Goal: Task Accomplishment & Management: Complete application form

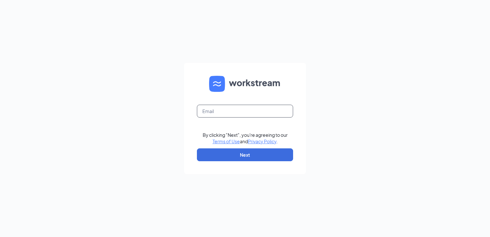
click at [226, 113] on input "text" at bounding box center [245, 111] width 96 height 13
type input "[EMAIL_ADDRESS][DOMAIN_NAME]"
click at [260, 158] on button "Next" at bounding box center [245, 154] width 96 height 13
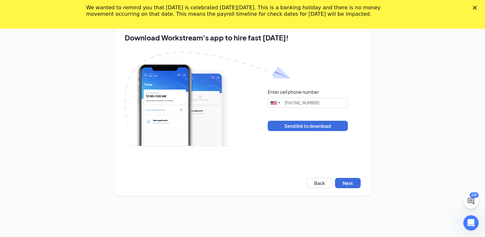
scroll to position [28, 0]
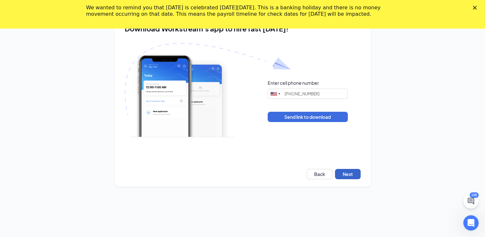
click at [351, 174] on button "Next" at bounding box center [348, 174] width 26 height 10
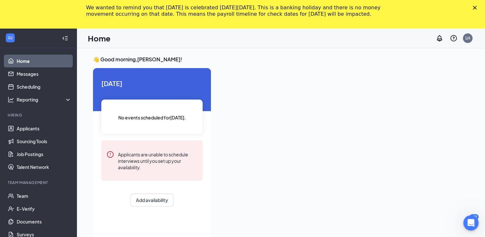
click at [67, 39] on icon "Collapse" at bounding box center [65, 38] width 6 height 6
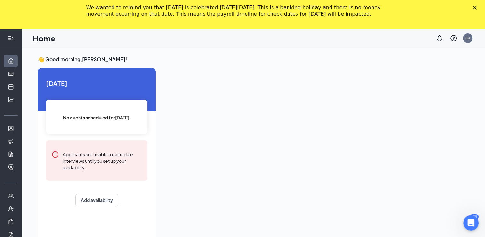
click at [11, 40] on icon "Expand" at bounding box center [11, 38] width 6 height 6
